Goal: Information Seeking & Learning: Learn about a topic

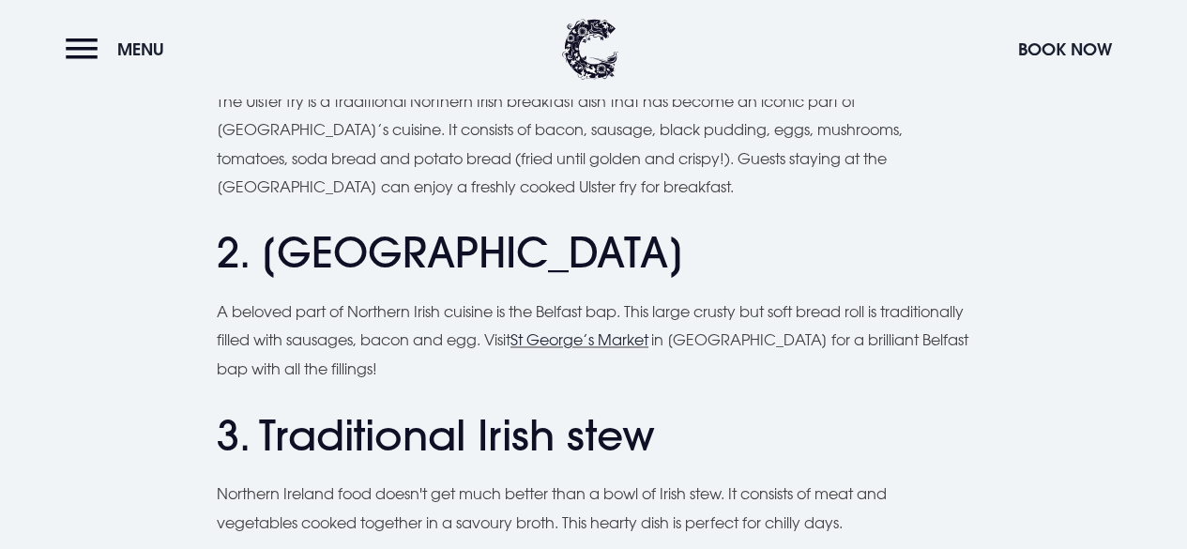
scroll to position [1399, 0]
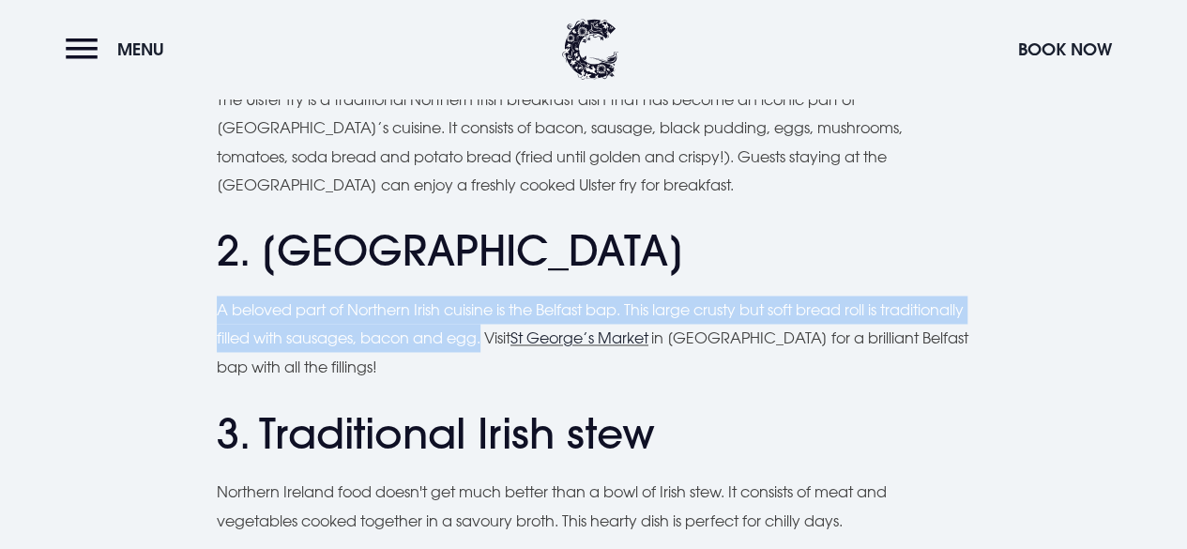
drag, startPoint x: 216, startPoint y: 241, endPoint x: 575, endPoint y: 272, distance: 360.8
copy p "A beloved part of Northern Irish cuisine is the Belfast bap. This large crusty …"
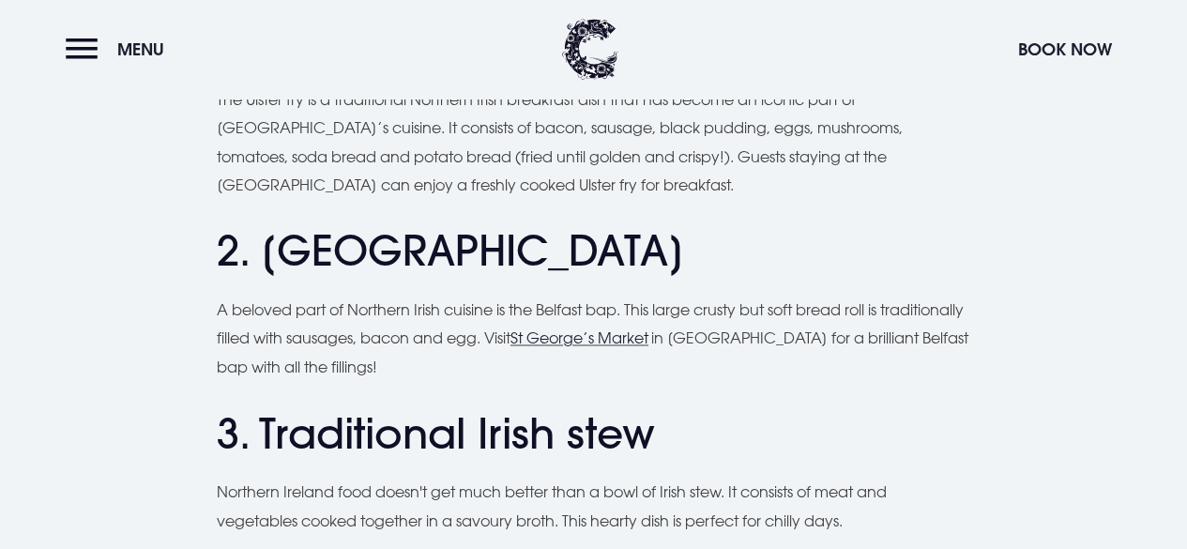
click at [383, 408] on h2 "3. Traditional Irish stew" at bounding box center [594, 433] width 754 height 50
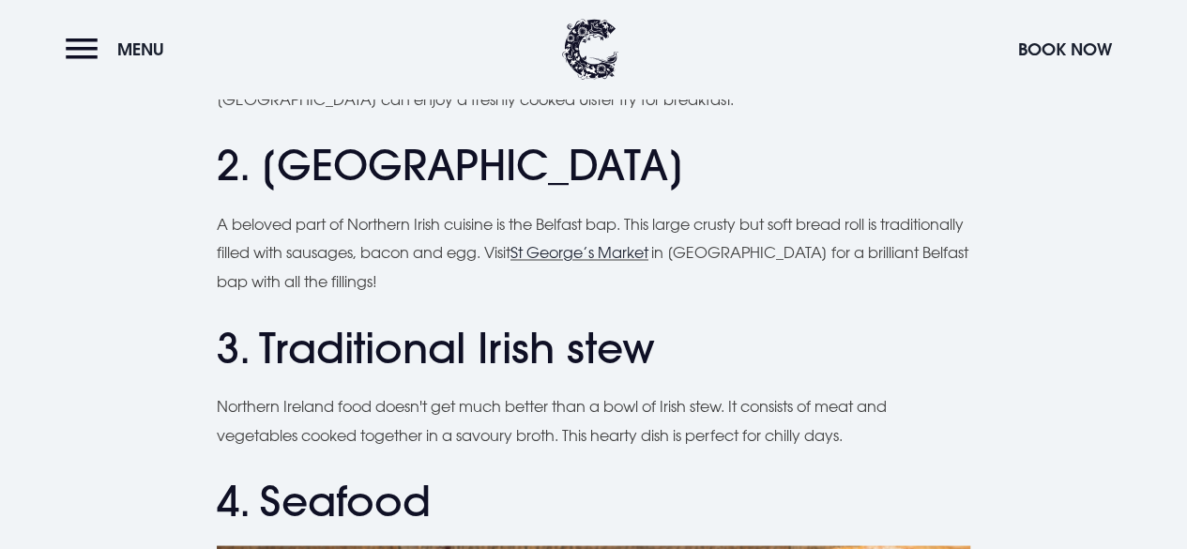
scroll to position [1486, 0]
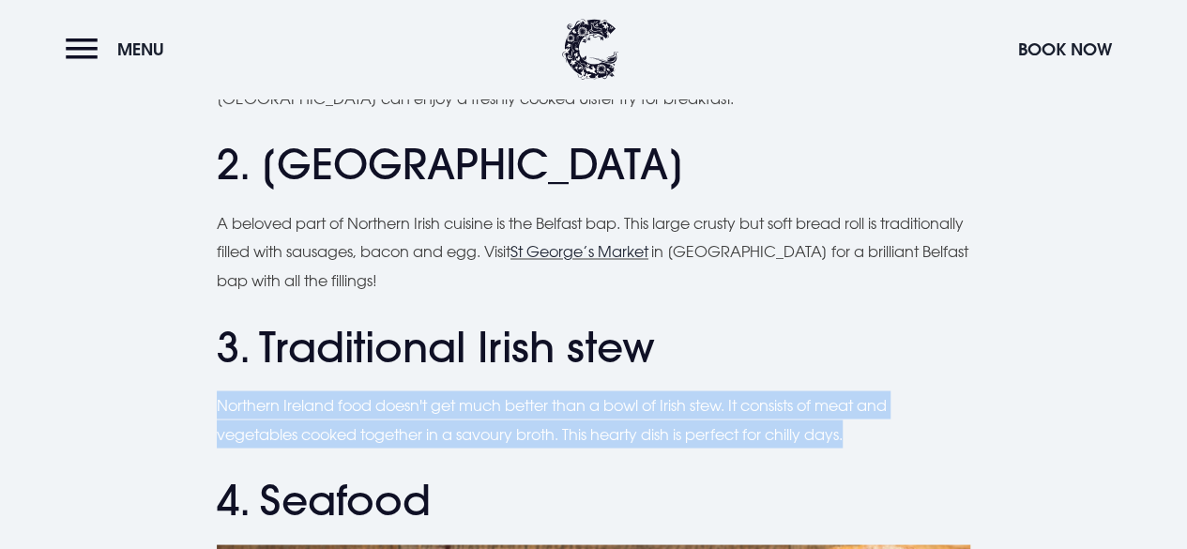
drag, startPoint x: 215, startPoint y: 336, endPoint x: 873, endPoint y: 373, distance: 658.9
copy p "Northern Ireland food doesn't get much better than a bowl of Irish stew. It con…"
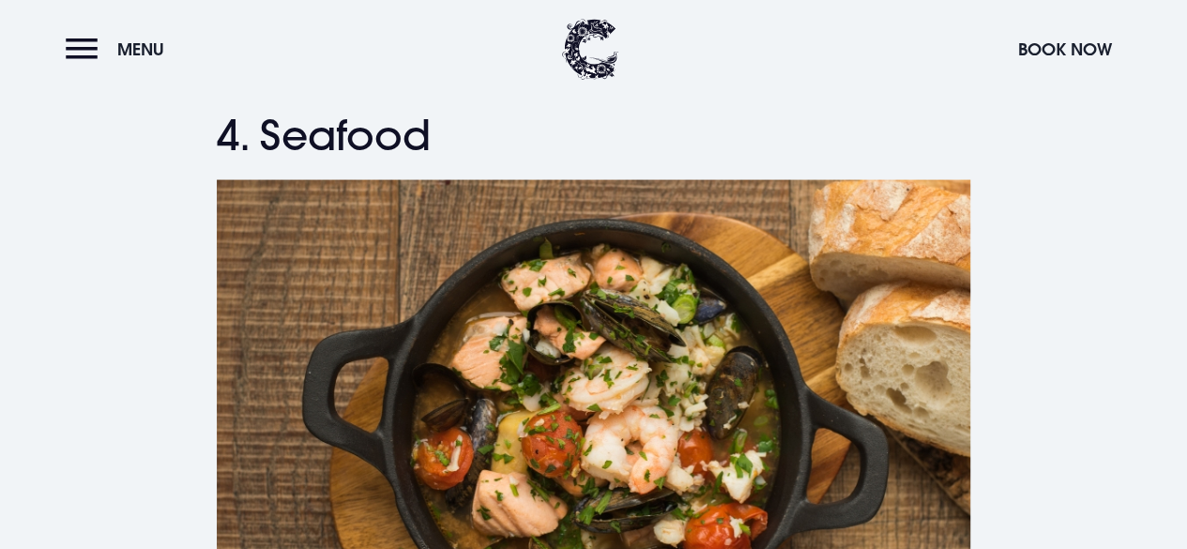
scroll to position [1845, 0]
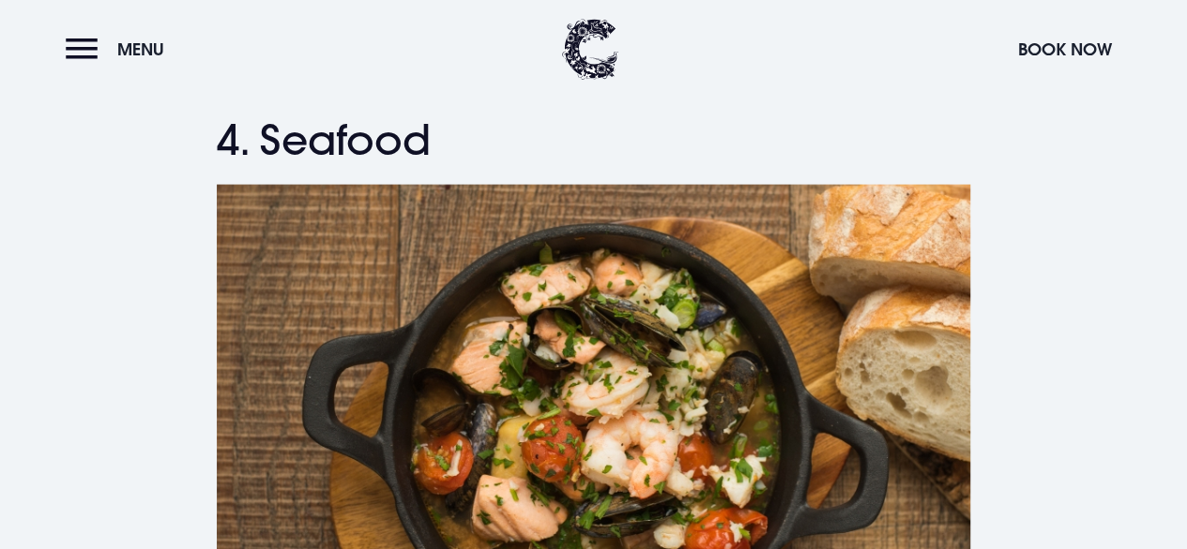
click at [334, 185] on img at bounding box center [594, 436] width 754 height 502
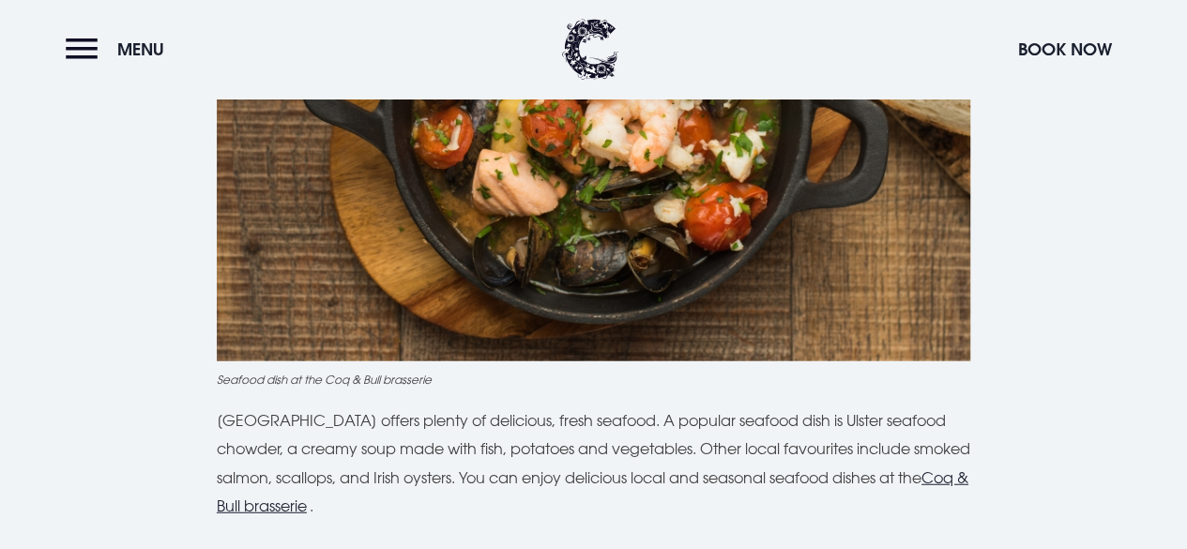
scroll to position [2215, 0]
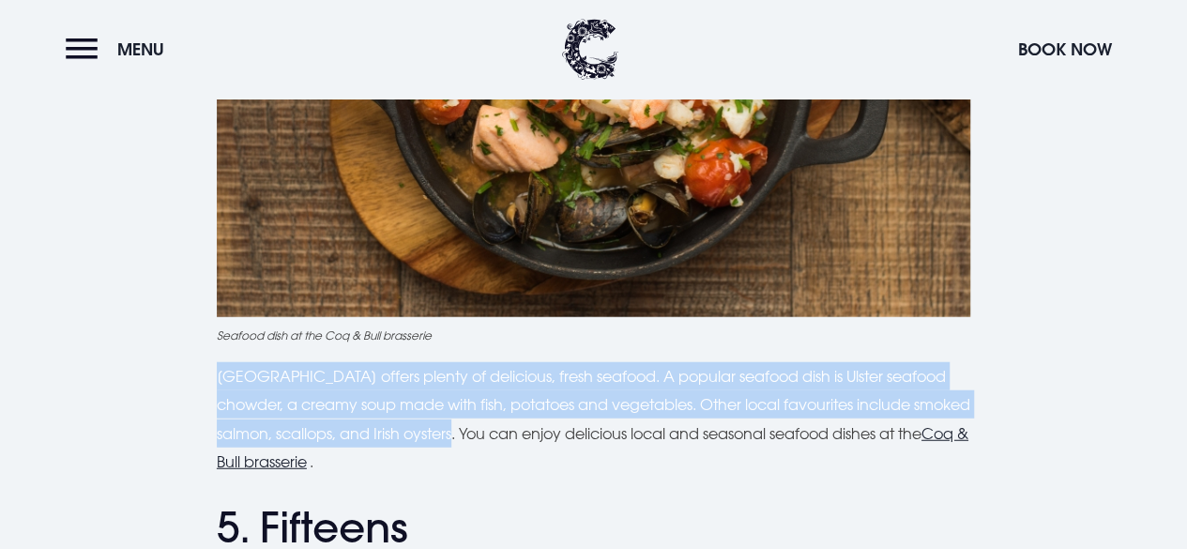
drag, startPoint x: 215, startPoint y: 303, endPoint x: 522, endPoint y: 361, distance: 312.3
copy p "[GEOGRAPHIC_DATA] offers plenty of delicious, fresh seafood. A popular seafood …"
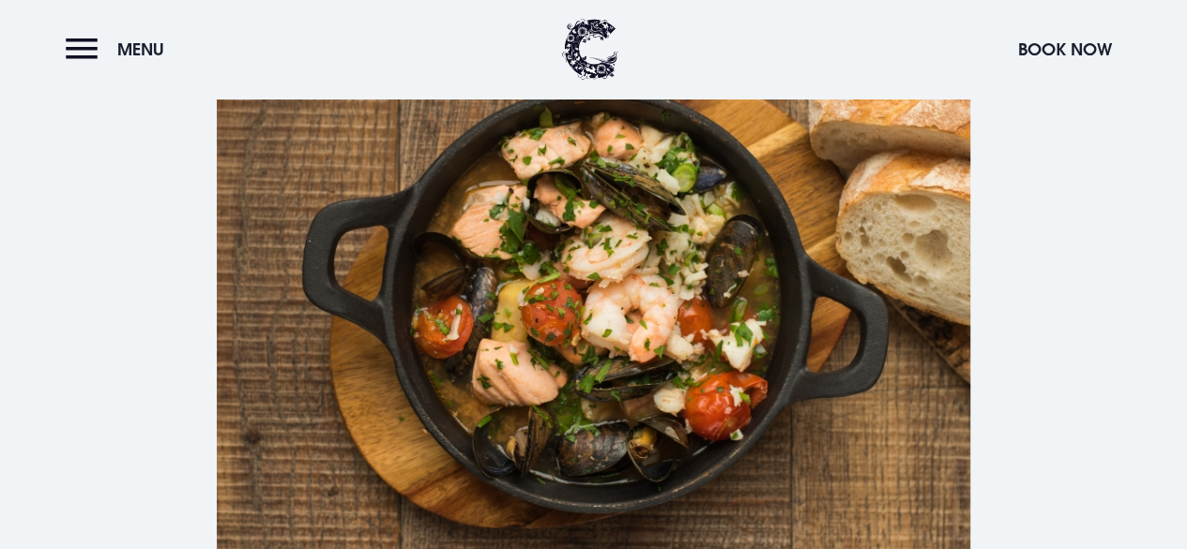
scroll to position [1974, 0]
